Goal: Use online tool/utility: Utilize a website feature to perform a specific function

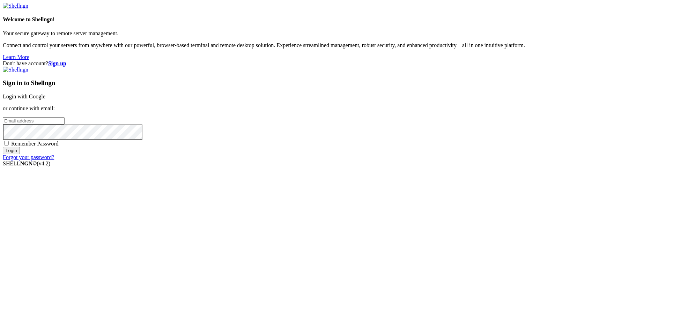
type input "rdp"
click at [65, 125] on input "rdp" at bounding box center [34, 120] width 62 height 7
click at [45, 100] on link "Login with Google" at bounding box center [24, 97] width 43 height 6
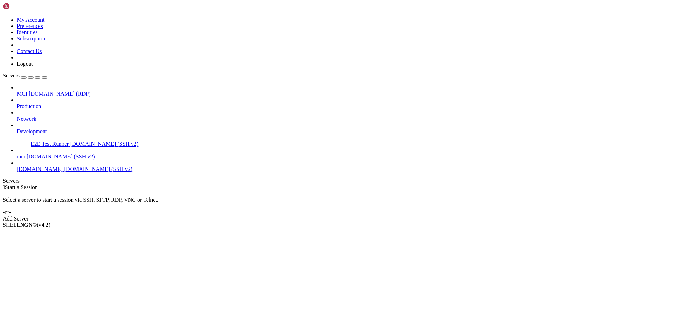
click at [64, 166] on span "[DOMAIN_NAME] (SSH v2)" at bounding box center [98, 169] width 68 height 6
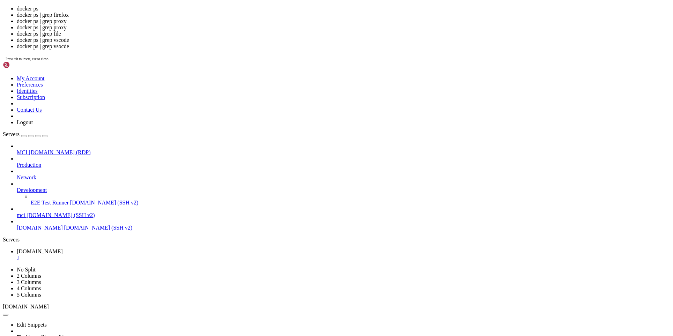
scroll to position [69, 0]
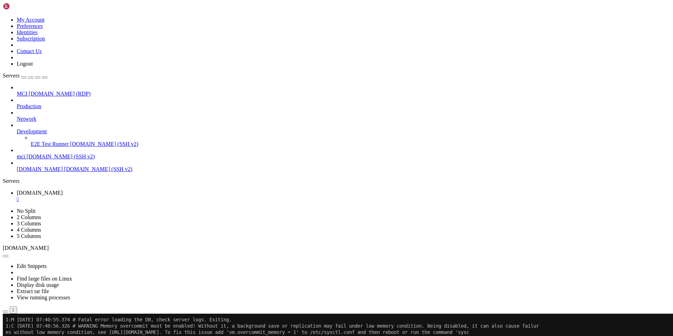
scroll to position [1807104, 0]
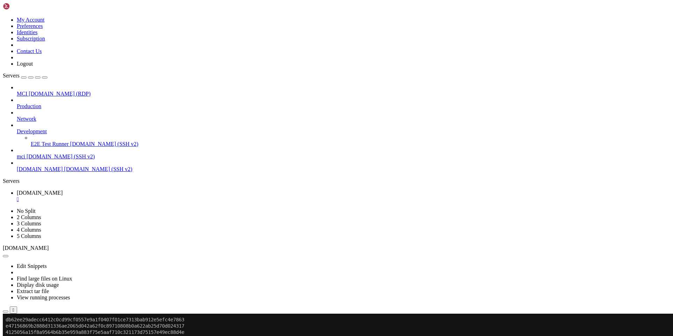
scroll to position [0, 0]
